Goal: Information Seeking & Learning: Check status

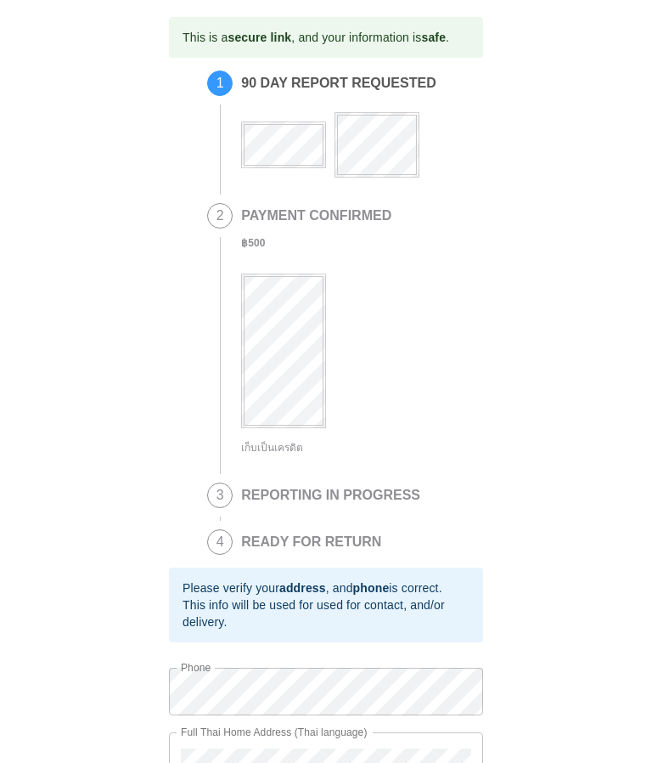
click at [27, 437] on div "This is a secure link , and your information is safe . 1 90 DAY REPORT REQUESTE…" at bounding box center [326, 442] width 618 height 851
click at [48, 514] on div "This is a secure link , and your information is safe . 1 90 DAY REPORT REQUESTE…" at bounding box center [326, 442] width 618 height 851
click at [43, 430] on div "This is a secure link , and your information is safe . 1 90 DAY REPORT REQUESTE…" at bounding box center [326, 442] width 618 height 851
